Goal: Information Seeking & Learning: Learn about a topic

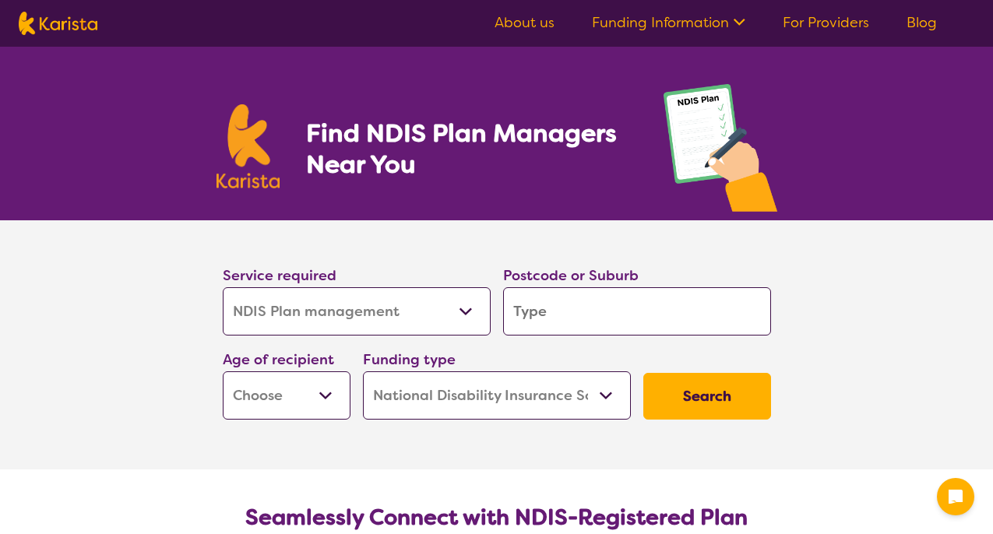
select select "NDIS Plan management"
select select "NDIS"
select select "NDIS Plan management"
select select "NDIS"
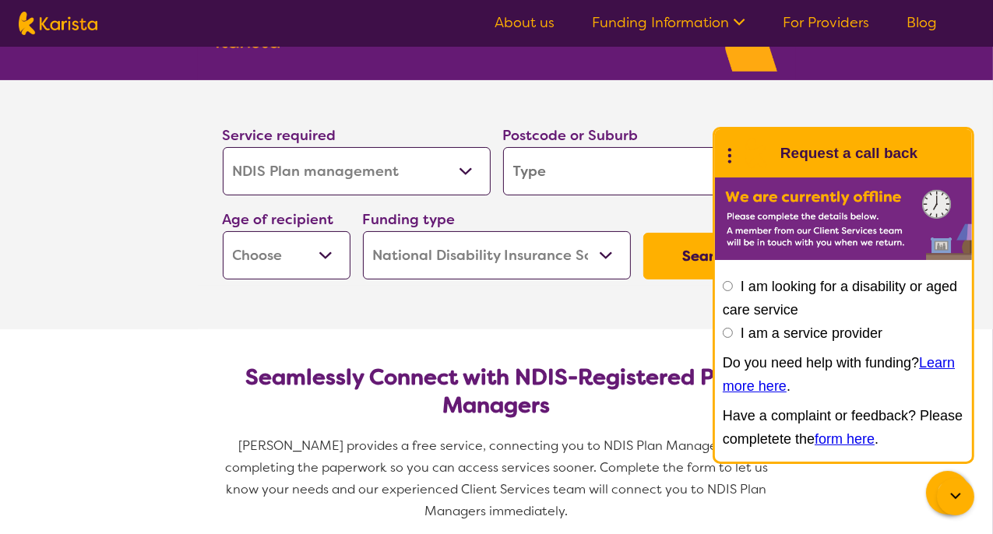
scroll to position [156, 0]
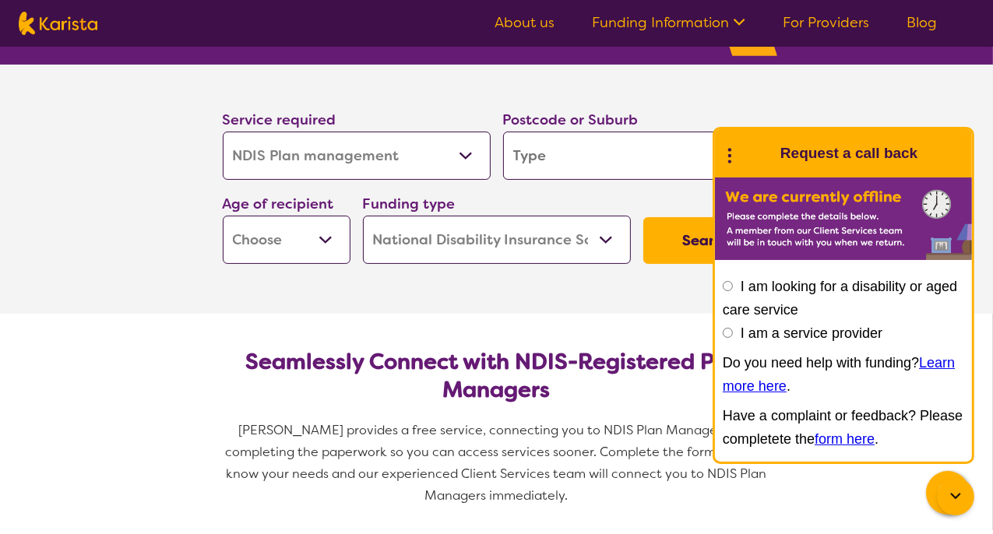
click at [656, 85] on section "Service required Allied Health Assistant Assessment (ADHD or Autism) Behaviour …" at bounding box center [497, 168] width 598 height 206
click at [952, 497] on icon at bounding box center [956, 497] width 19 height 19
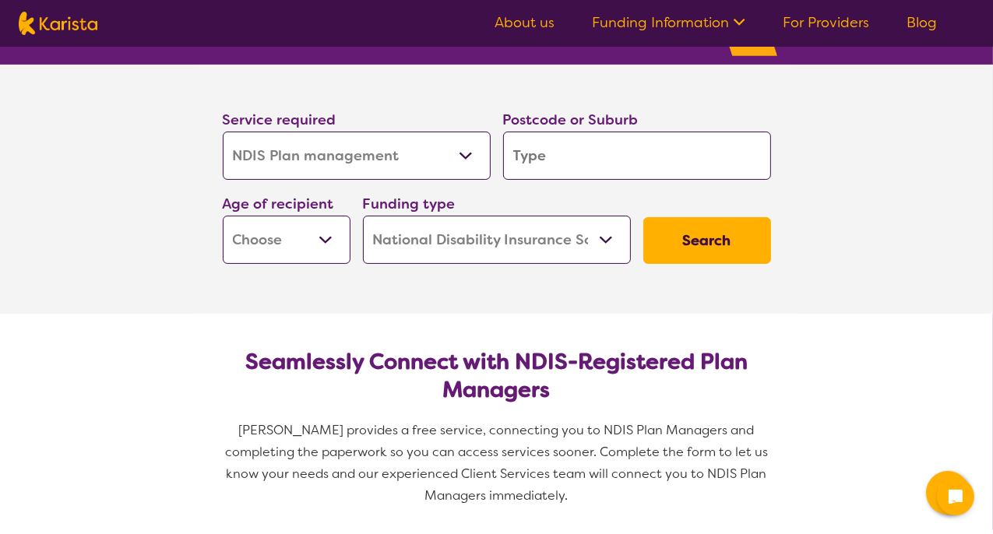
click at [601, 238] on select "Home Care Package (HCP) National Disability Insurance Scheme (NDIS) I don't know" at bounding box center [497, 240] width 268 height 48
click at [323, 238] on select "Early Childhood - 0 to 9 Child - 10 to 11 Adolescent - 12 to 17 Adult - 18 to 6…" at bounding box center [287, 240] width 128 height 48
select select "AD"
click at [223, 216] on select "Early Childhood - 0 to 9 Child - 10 to 11 Adolescent - 12 to 17 Adult - 18 to 6…" at bounding box center [287, 240] width 128 height 48
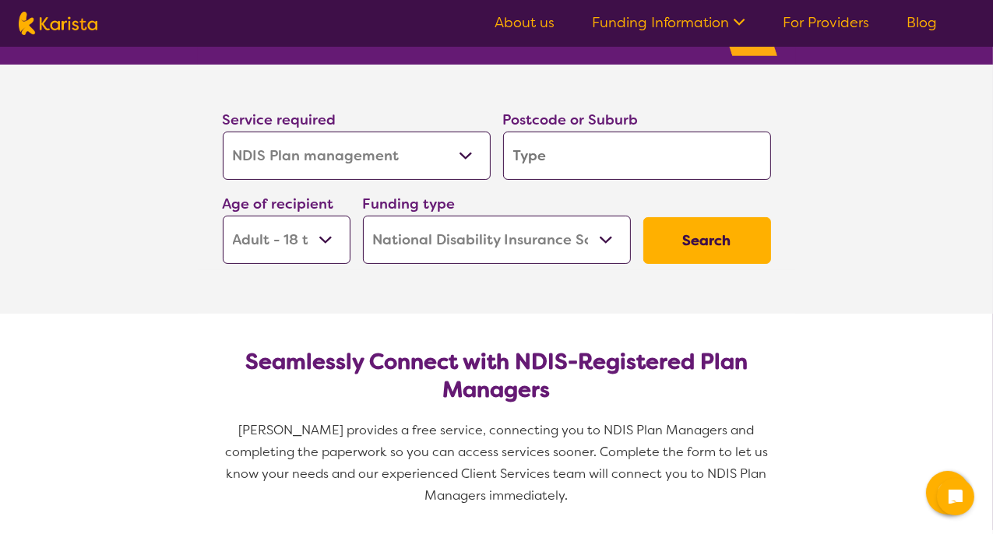
select select "AD"
click at [533, 155] on input "search" at bounding box center [637, 156] width 268 height 48
type input "2"
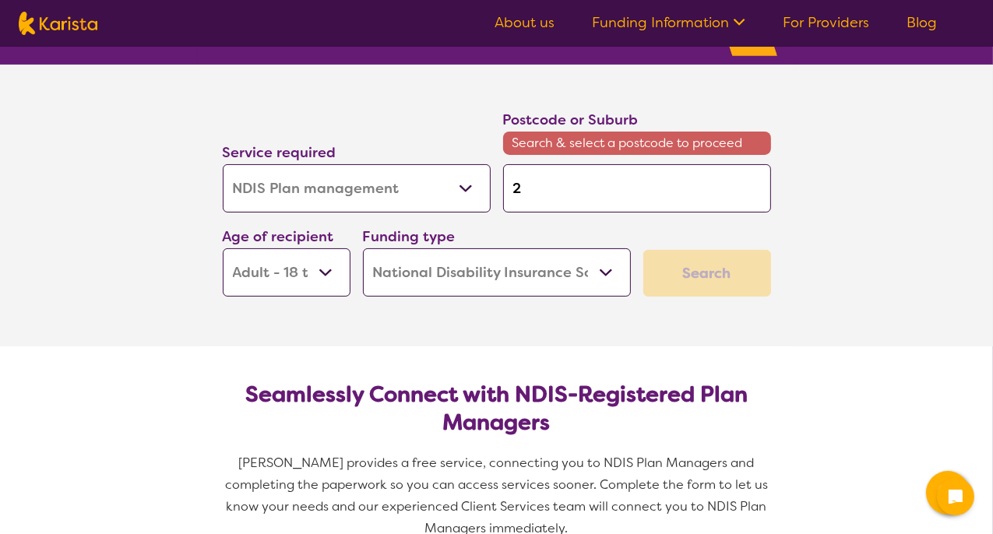
type input "21"
type input "217"
type input "2170"
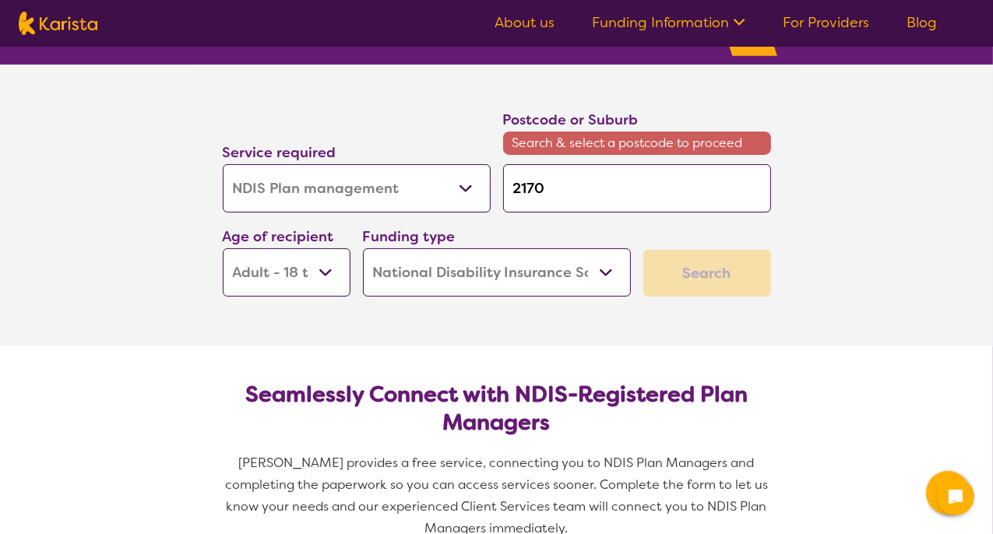
type input "2170"
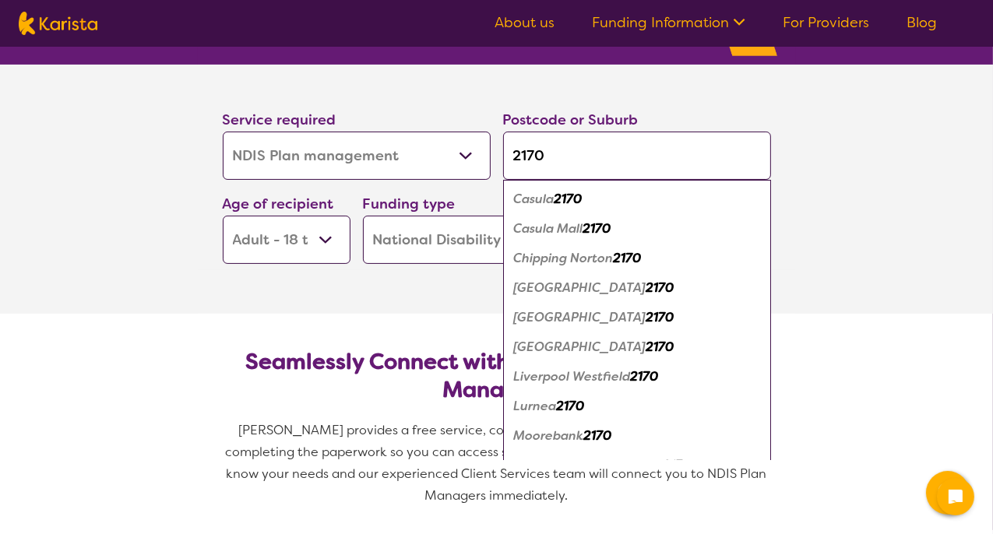
type input "2170"
click at [571, 316] on em "Liverpool" at bounding box center [580, 317] width 132 height 16
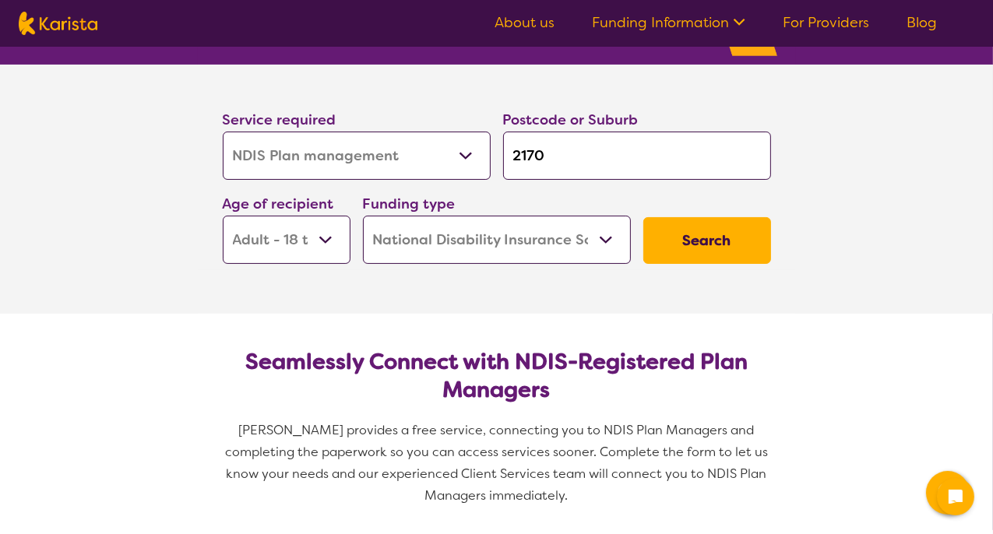
click at [710, 234] on button "Search" at bounding box center [707, 240] width 128 height 47
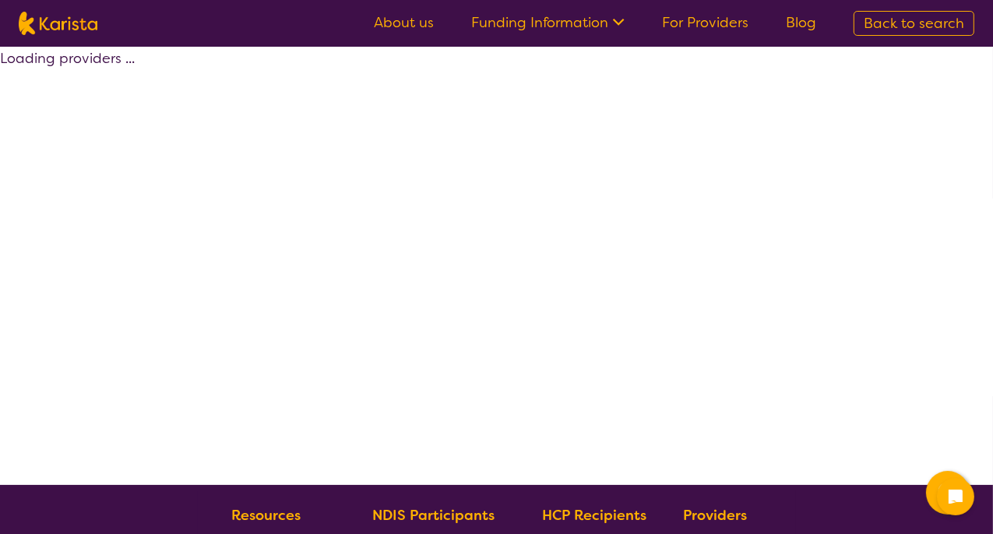
select select "by_score"
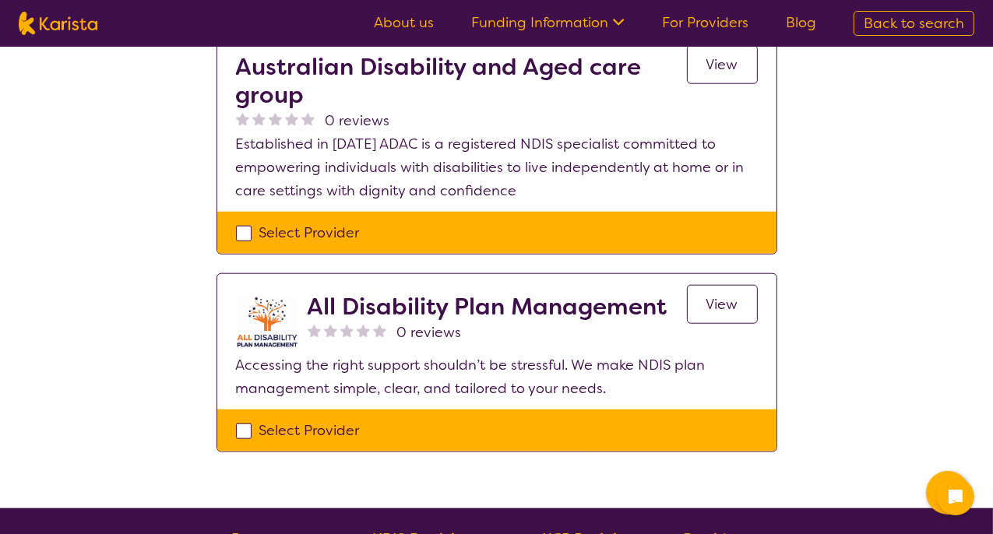
scroll to position [1558, 0]
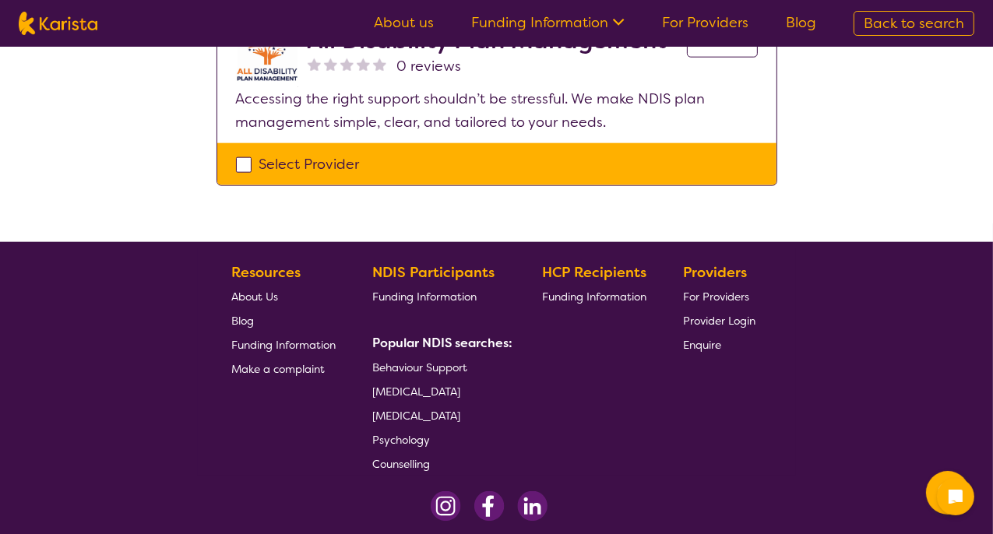
click at [714, 294] on span "For Providers" at bounding box center [716, 297] width 66 height 14
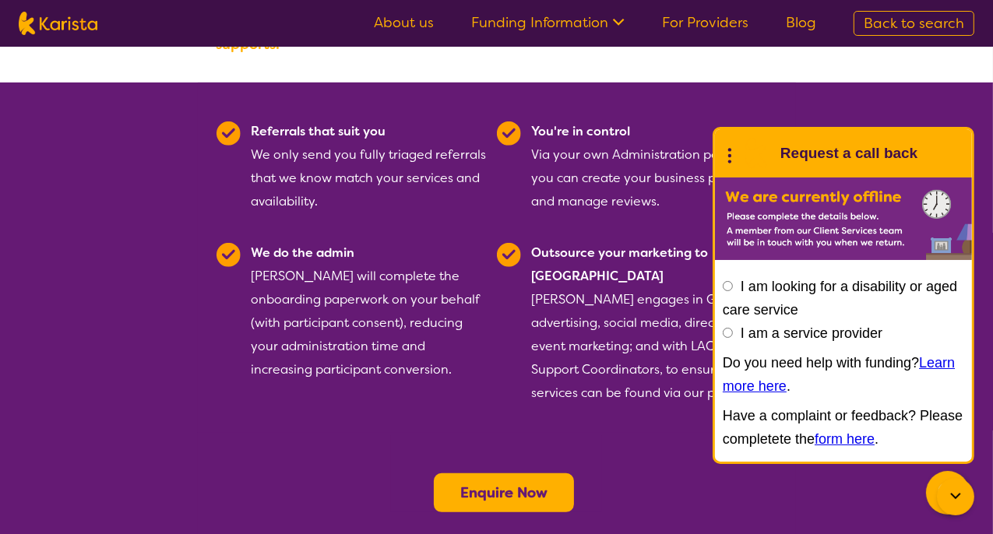
scroll to position [390, 0]
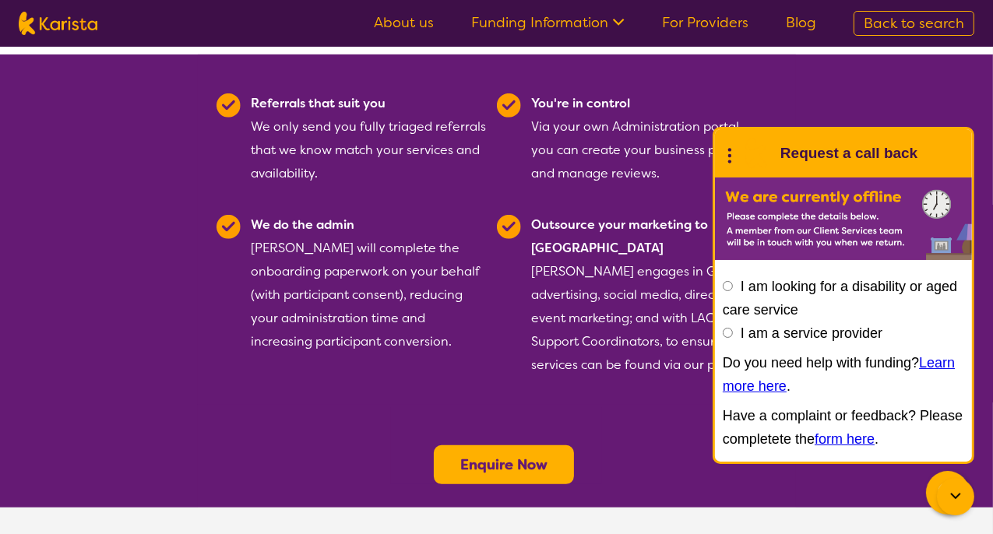
click at [104, 390] on section "Referrals that suit you We only send you fully triaged referrals that we know m…" at bounding box center [496, 281] width 993 height 453
click at [957, 495] on icon at bounding box center [956, 497] width 19 height 19
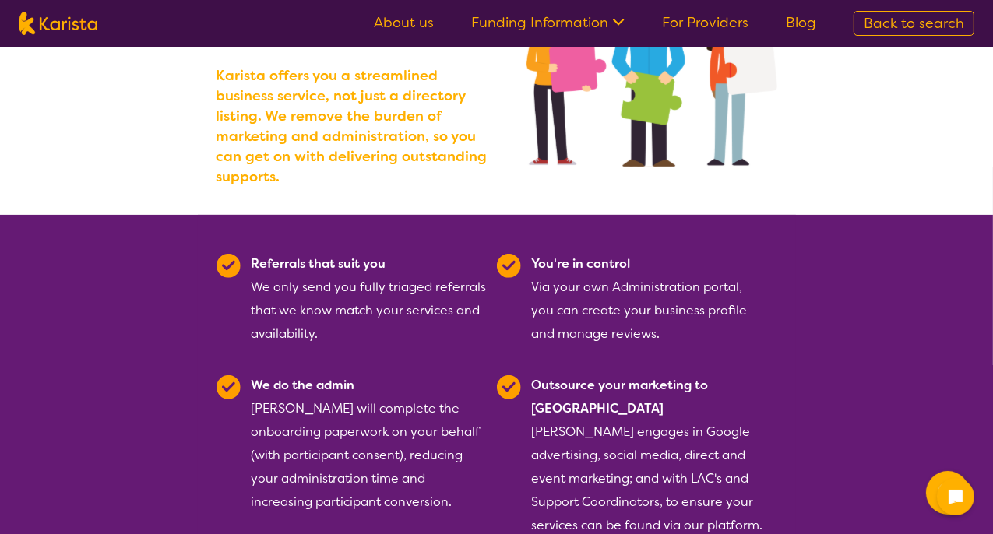
scroll to position [0, 0]
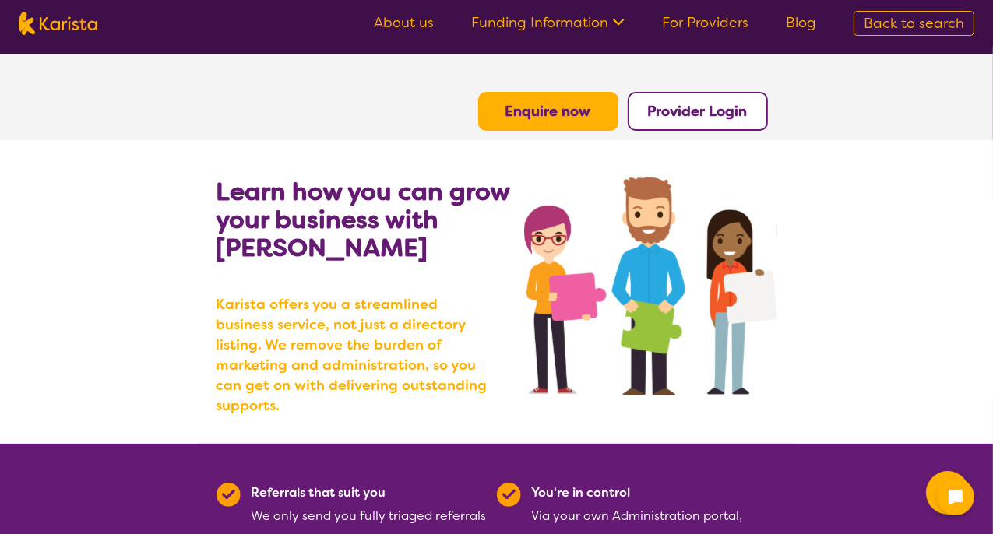
click at [703, 23] on link "For Providers" at bounding box center [705, 22] width 86 height 19
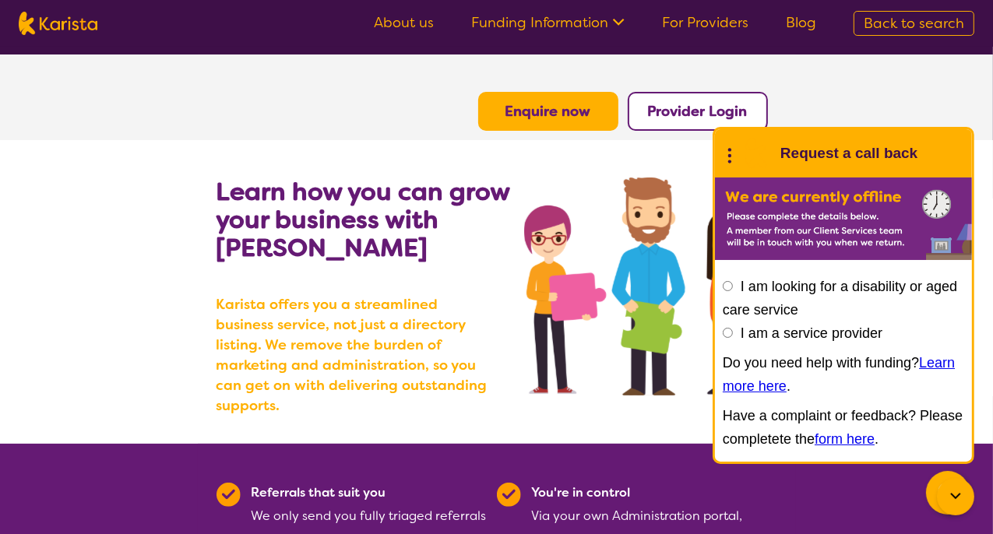
click at [536, 23] on link "Funding Information" at bounding box center [547, 22] width 153 height 19
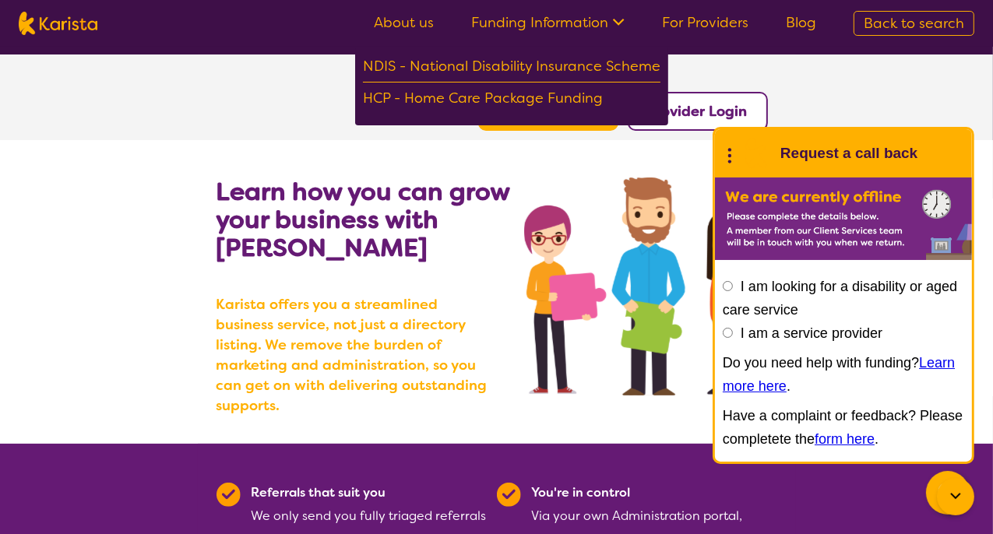
click at [808, 25] on link "Blog" at bounding box center [801, 22] width 30 height 19
